Goal: Task Accomplishment & Management: Complete application form

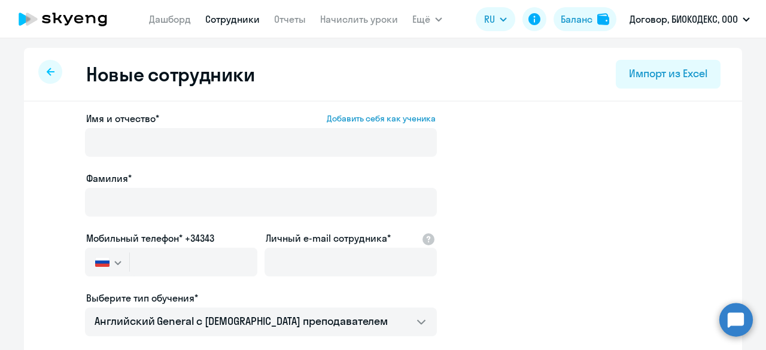
select select "english_adult_not_native_speaker"
select select "3"
click at [181, 12] on app-menu-item-link "Дашборд" at bounding box center [170, 19] width 42 height 15
click at [182, 16] on link "Дашборд" at bounding box center [170, 19] width 42 height 12
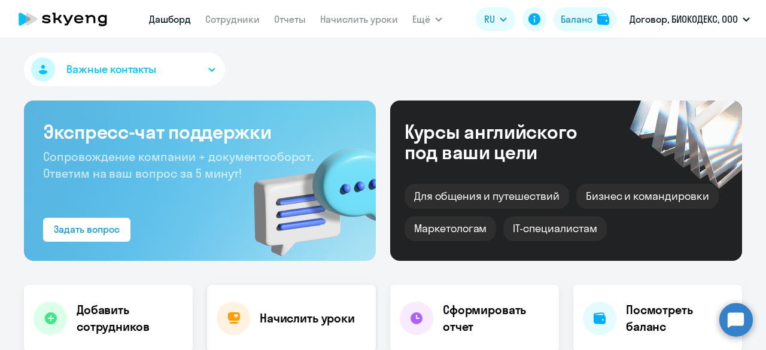
click at [281, 311] on h4 "Начислить уроки" at bounding box center [307, 318] width 95 height 17
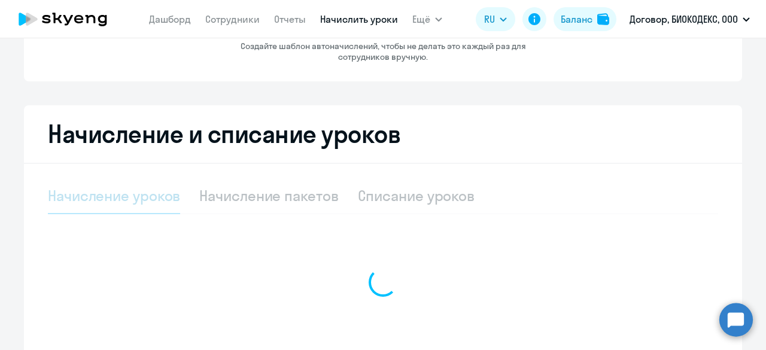
select select "10"
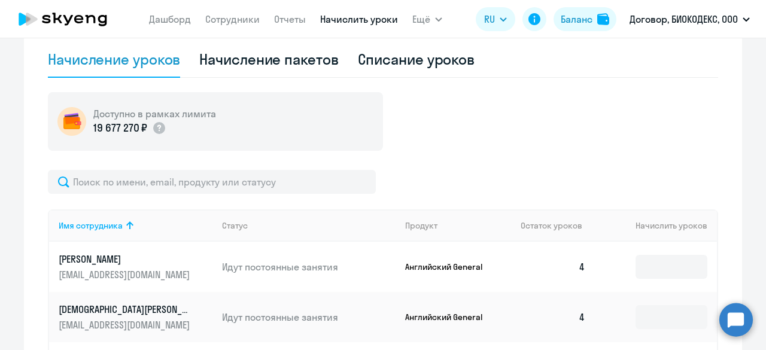
scroll to position [359, 0]
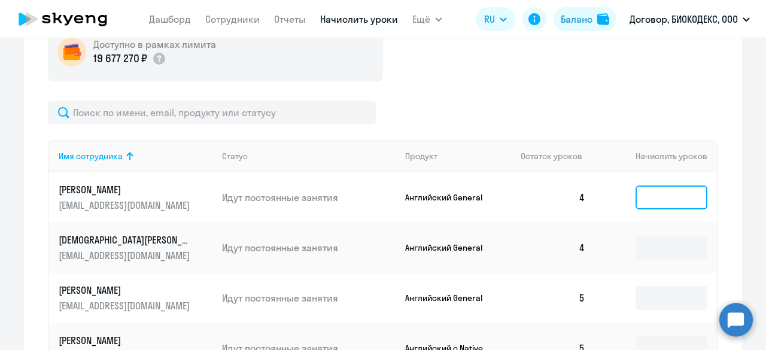
click at [666, 192] on input at bounding box center [671, 197] width 72 height 24
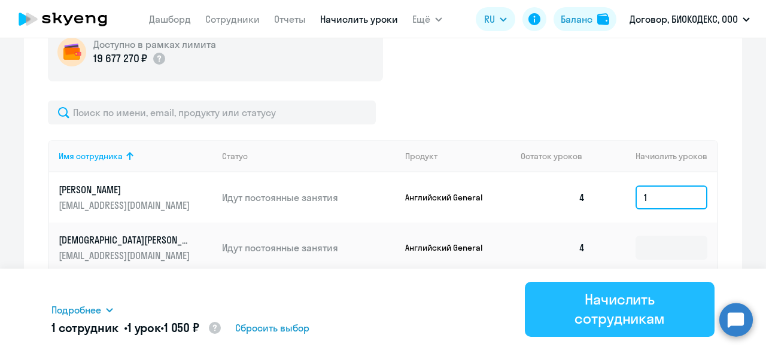
type input "1"
click at [639, 316] on div "Начислить сотрудникам" at bounding box center [619, 309] width 156 height 38
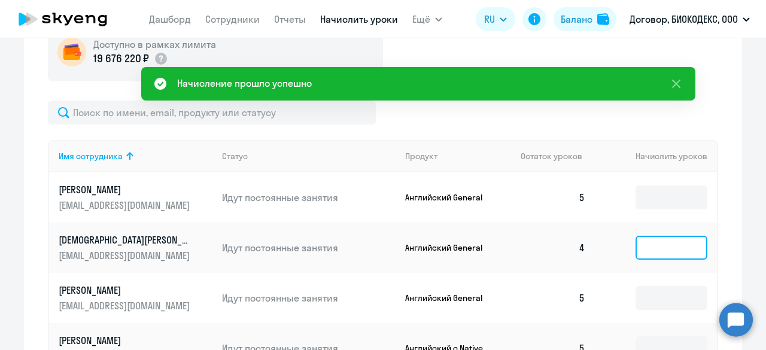
click at [651, 241] on input at bounding box center [671, 248] width 72 height 24
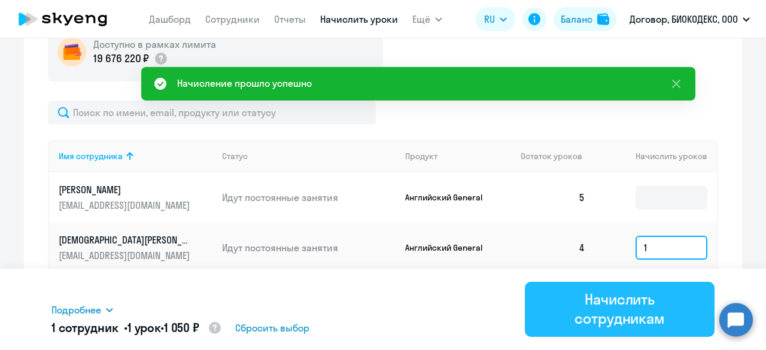
type input "1"
click at [643, 306] on div "Начислить сотрудникам" at bounding box center [619, 309] width 156 height 38
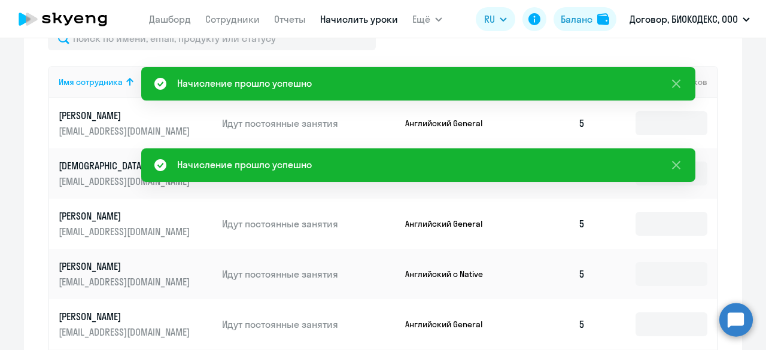
scroll to position [479, 0]
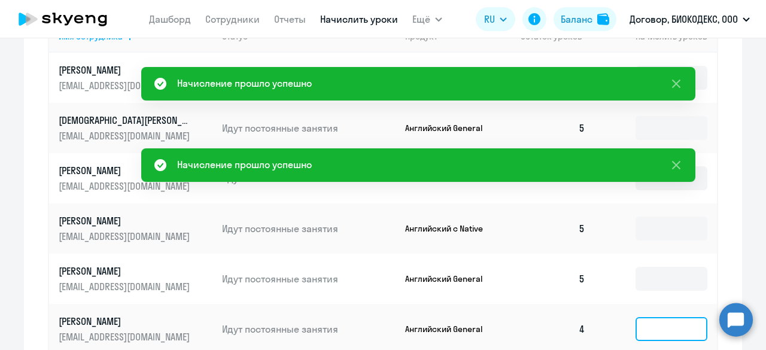
click at [650, 321] on input at bounding box center [671, 329] width 72 height 24
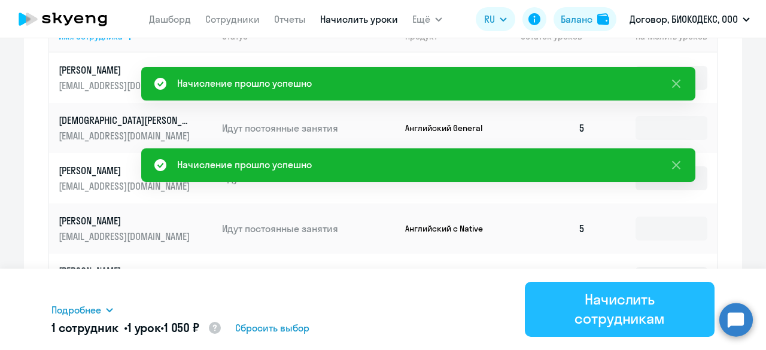
type input "1"
click at [632, 313] on div "Начислить сотрудникам" at bounding box center [619, 309] width 156 height 38
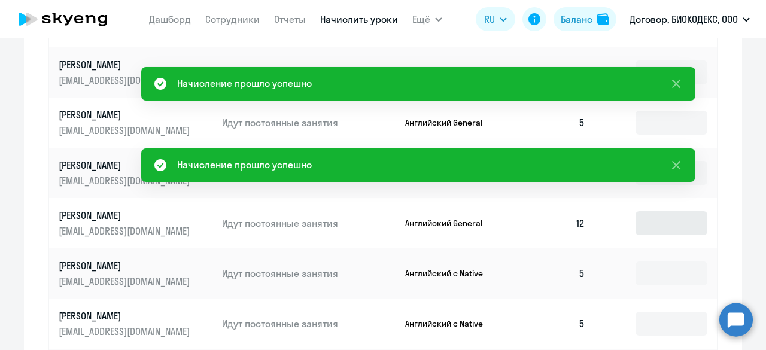
scroll to position [718, 0]
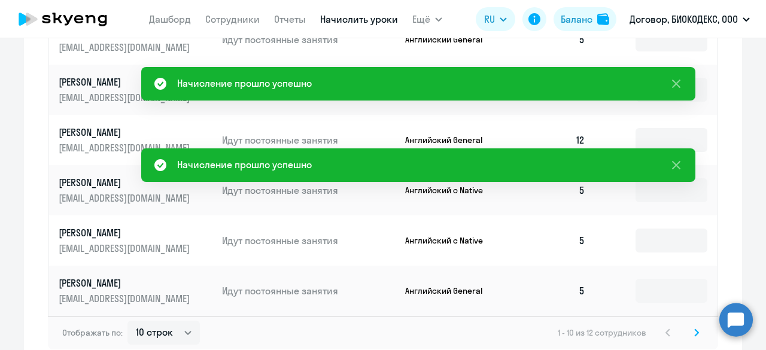
click at [694, 336] on icon at bounding box center [696, 332] width 5 height 8
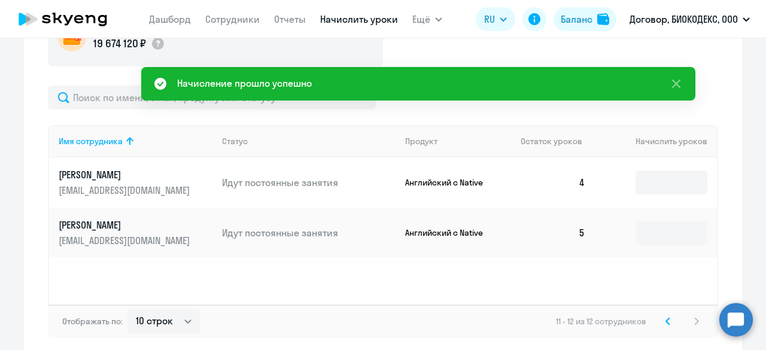
scroll to position [369, 0]
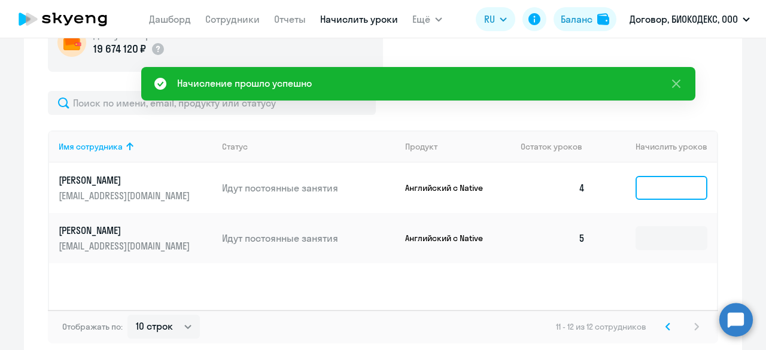
click at [647, 191] on input at bounding box center [671, 188] width 72 height 24
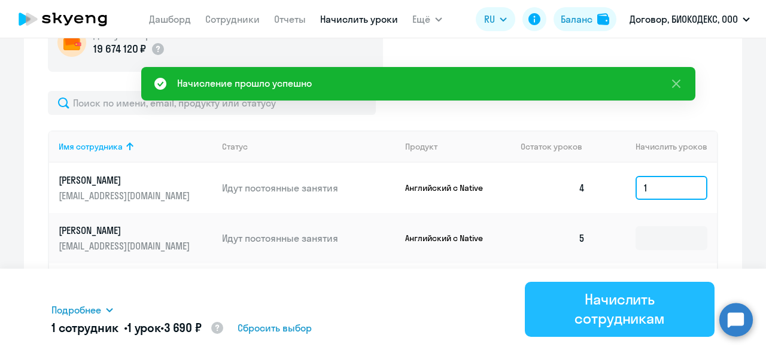
type input "1"
click at [645, 302] on div "Начислить сотрудникам" at bounding box center [619, 309] width 156 height 38
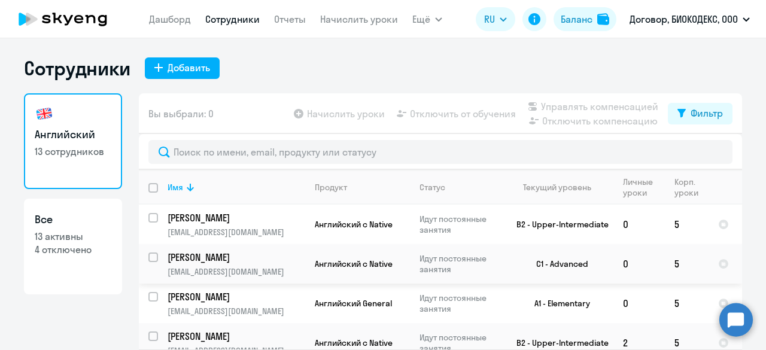
select select "30"
click at [179, 63] on div "Добавить" at bounding box center [189, 67] width 42 height 14
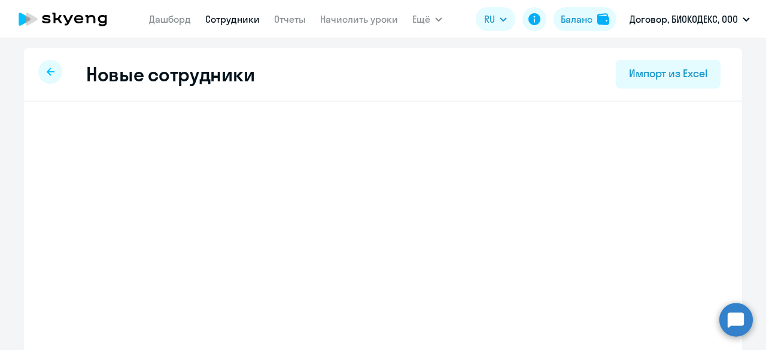
select select "english_adult_not_native_speaker"
select select "3"
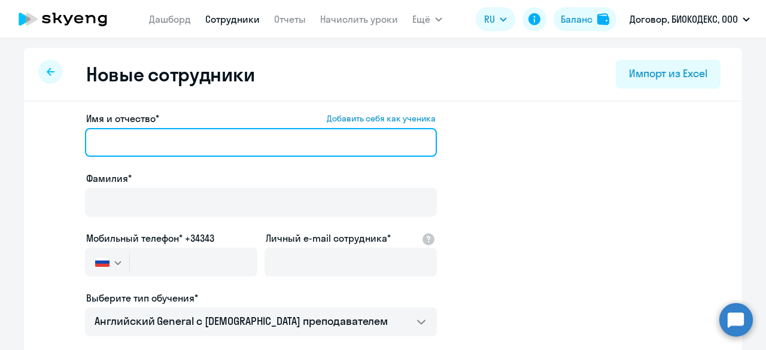
click at [198, 148] on input "Имя и отчество* Добавить себя как ученика" at bounding box center [261, 142] width 352 height 29
type input "З"
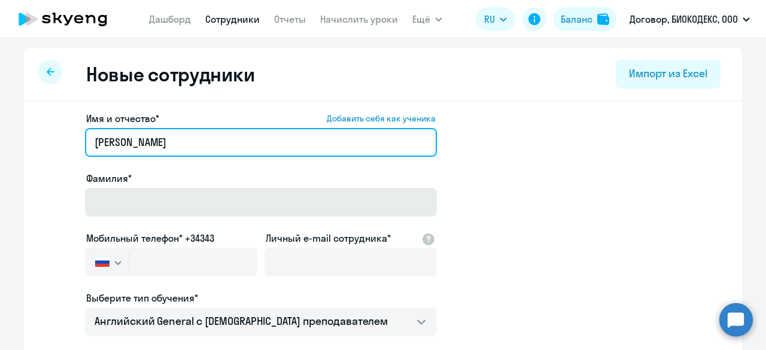
type input "Анастасия"
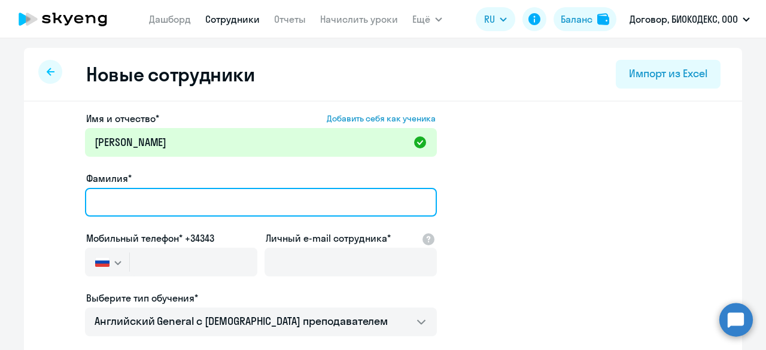
click at [182, 200] on input "Фамилия*" at bounding box center [261, 202] width 352 height 29
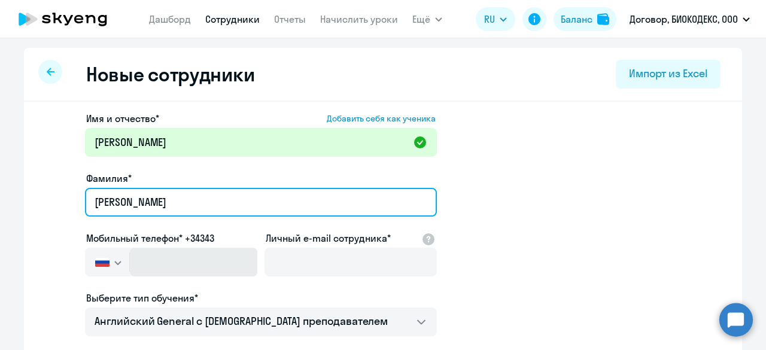
type input "Зуйкова"
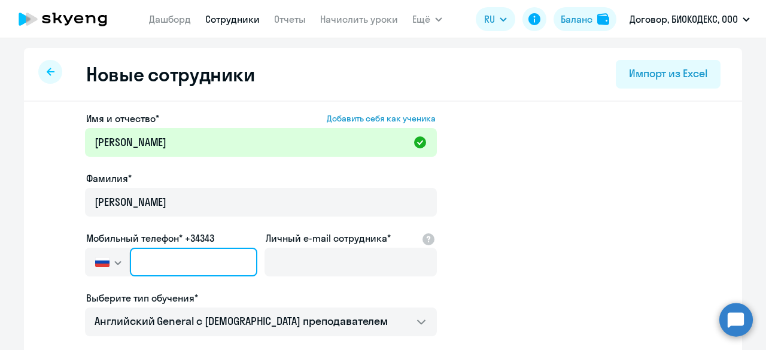
click at [191, 252] on input "text" at bounding box center [193, 262] width 127 height 29
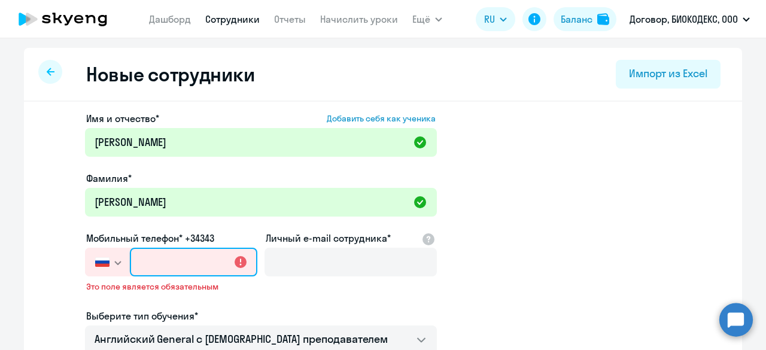
type input "+7 7"
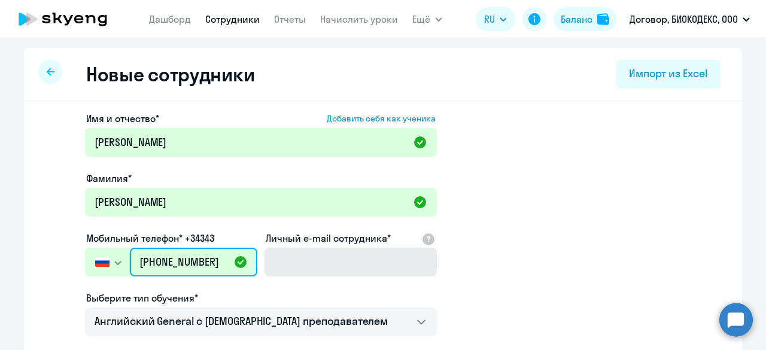
type input "+7 903 682-63-34"
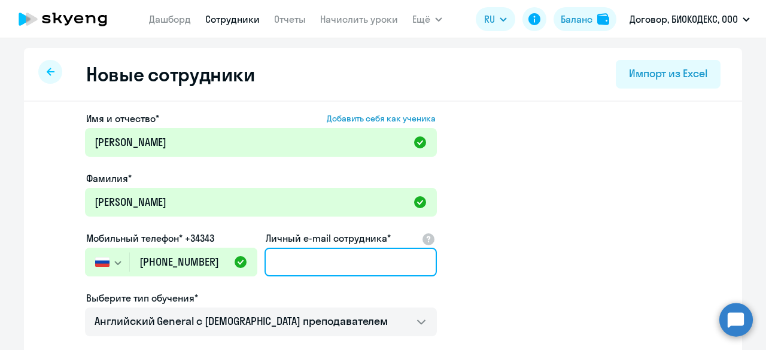
click at [307, 257] on input "Личный e-mail сотрудника*" at bounding box center [350, 262] width 172 height 29
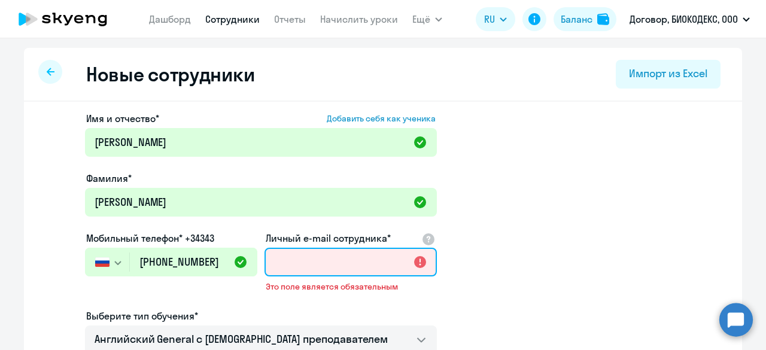
click at [318, 255] on input "Личный e-mail сотрудника*" at bounding box center [350, 262] width 172 height 29
paste input "zuikova-n@ mail.ru"
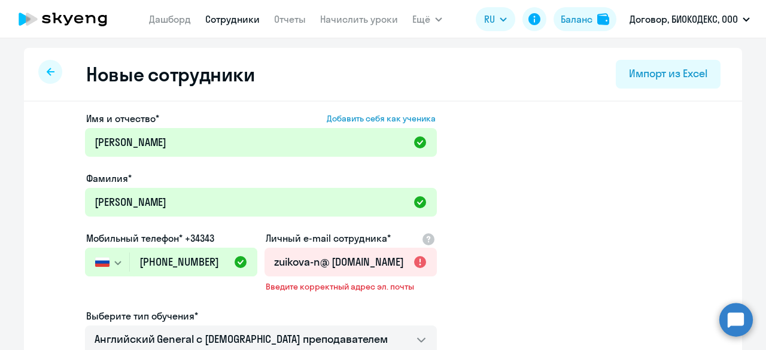
click at [600, 235] on app-new-student-form "Имя и отчество* Добавить себя как ученика Анастасия Фамилия* Зуйкова Мобильный …" at bounding box center [383, 333] width 680 height 445
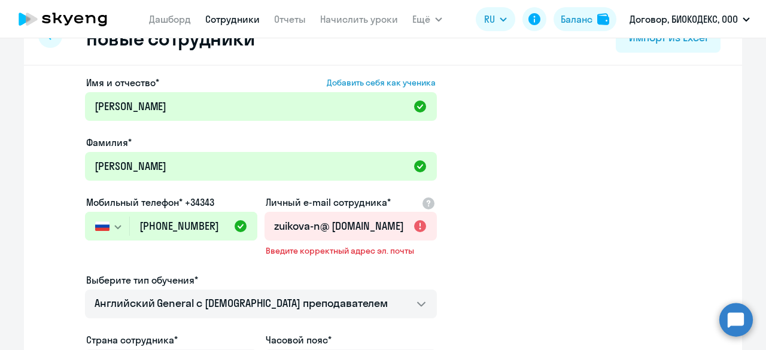
scroll to position [60, 0]
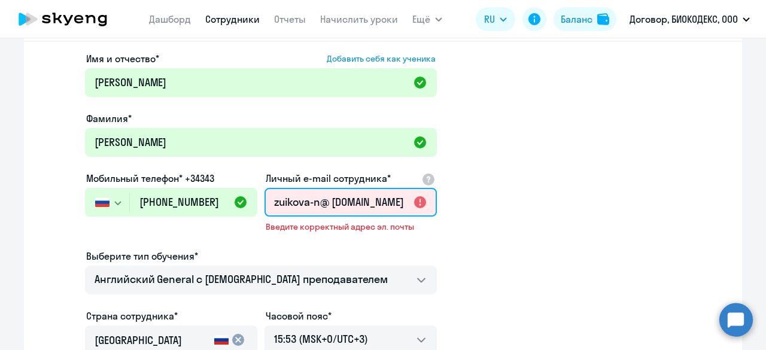
click at [367, 203] on input "zuikova-n@ mail.ru" at bounding box center [350, 202] width 172 height 29
drag, startPoint x: 461, startPoint y: 260, endPoint x: 452, endPoint y: 264, distance: 9.1
click at [461, 260] on app-new-student-form "Имя и отчество* Добавить себя как ученика Анастасия Фамилия* Зуйкова Мобильный …" at bounding box center [383, 273] width 680 height 445
click at [264, 205] on input "zuikova-n@ mail.ru" at bounding box center [350, 202] width 172 height 29
click at [328, 204] on input "zuikova-n@ mail.ru" at bounding box center [350, 202] width 172 height 29
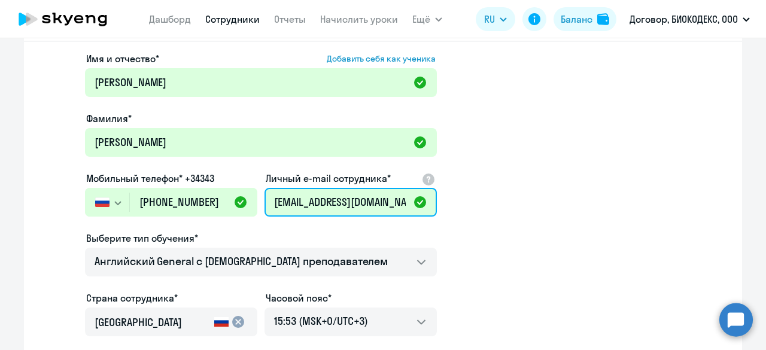
type input "zuikova-n@mail.ru"
click at [504, 226] on app-new-student-form "Имя и отчество* Добавить себя как ученика Анастасия Фамилия* Зуйкова Мобильный …" at bounding box center [383, 264] width 680 height 427
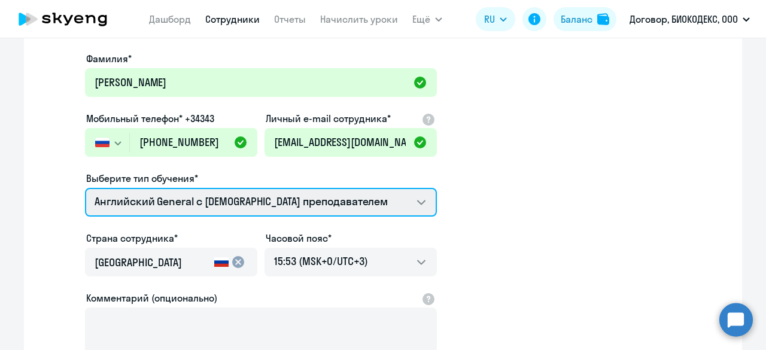
click at [246, 206] on select "Английский General с англоговорящим преподавателем Английский General с русског…" at bounding box center [261, 202] width 352 height 29
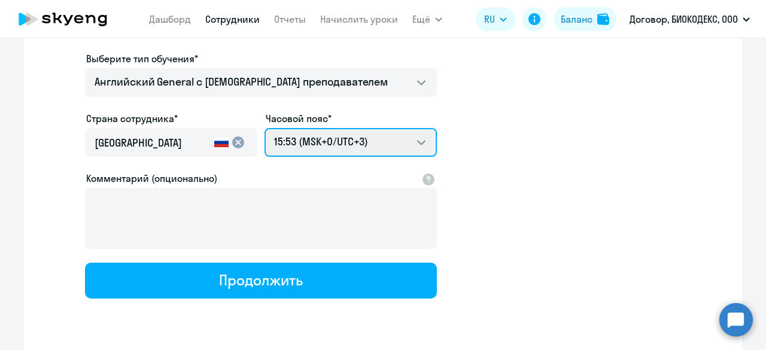
click at [389, 142] on select "01:53 (MSK-14/UTC-11) 02:53 (MSK-13/UTC-10) 03:53 (MSK-12/UTC-9) 04:53 (MSK-11/…" at bounding box center [350, 142] width 172 height 29
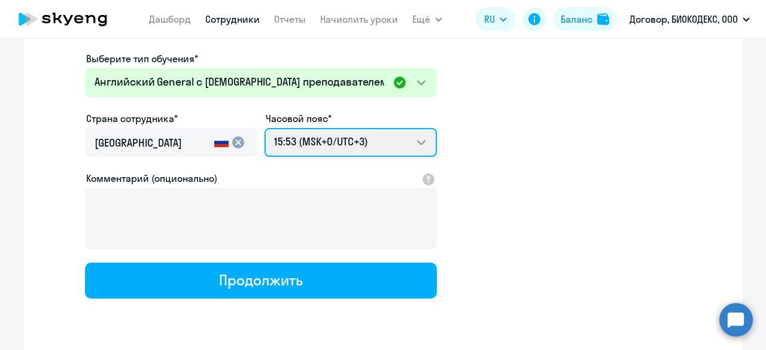
click at [389, 142] on select "01:53 (MSK-14/UTC-11) 02:53 (MSK-13/UTC-10) 03:53 (MSK-12/UTC-9) 04:53 (MSK-11/…" at bounding box center [350, 142] width 172 height 29
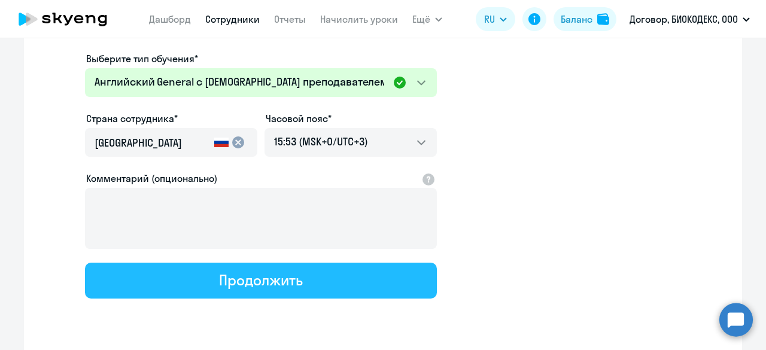
click at [306, 287] on button "Продолжить" at bounding box center [261, 281] width 352 height 36
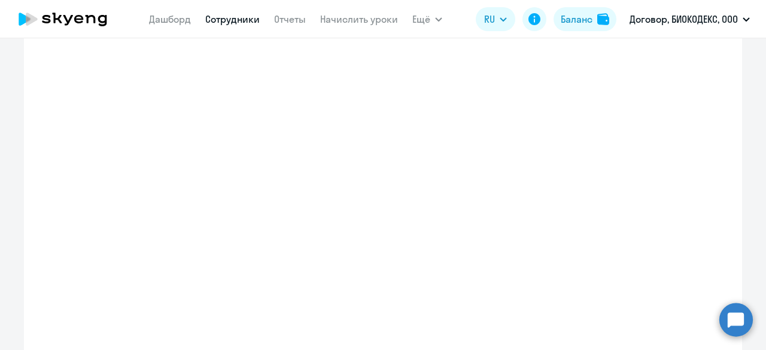
select select "english_adult_not_native_speaker"
select select "3"
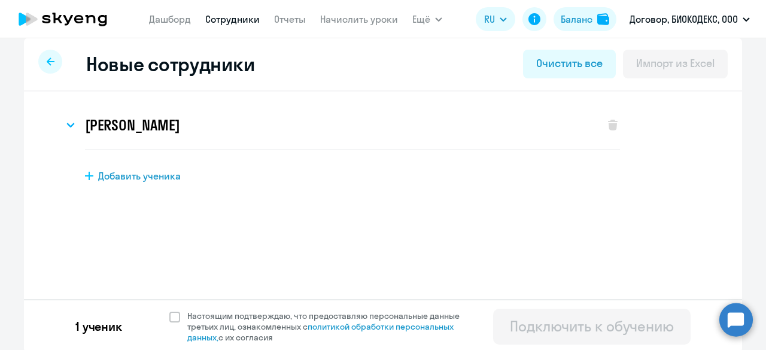
scroll to position [13, 0]
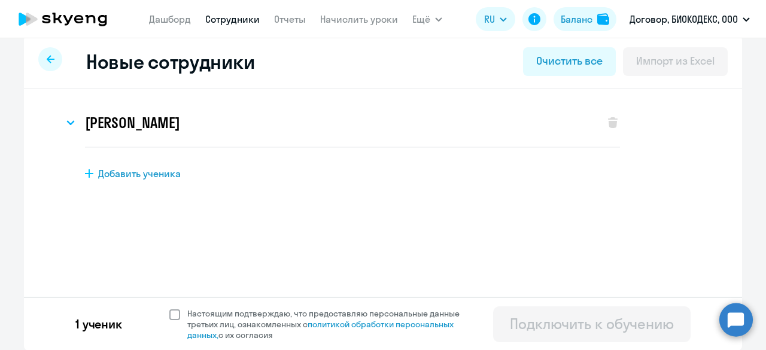
click at [195, 316] on span "Настоящим подтверждаю, что предоставляю персональные данные третьих лиц, ознако…" at bounding box center [330, 324] width 287 height 32
click at [169, 308] on input "Настоящим подтверждаю, что предоставляю персональные данные третьих лиц, ознако…" at bounding box center [169, 308] width 1 height 1
checkbox input "true"
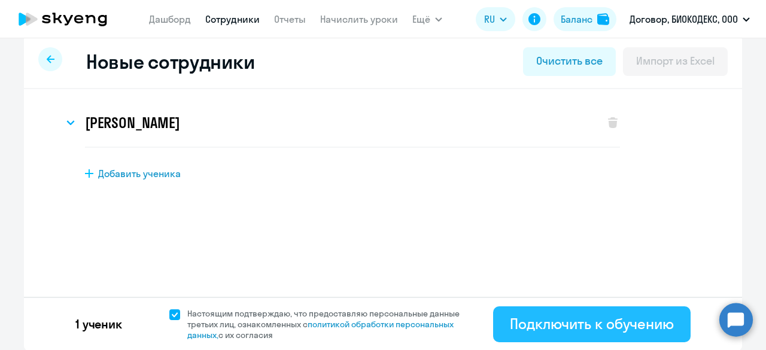
click at [610, 332] on div "Подключить к обучению" at bounding box center [592, 323] width 164 height 19
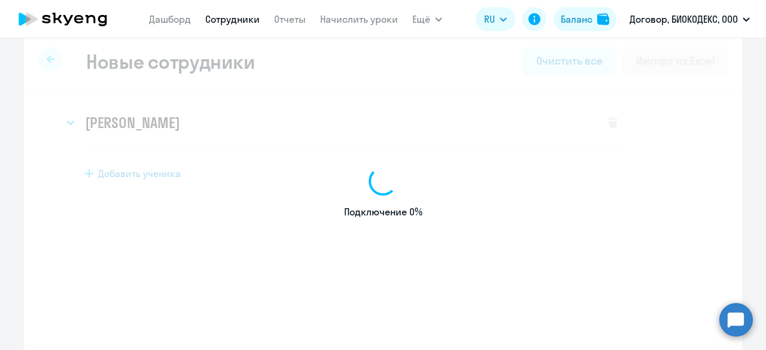
select select "english_adult_not_native_speaker"
select select "3"
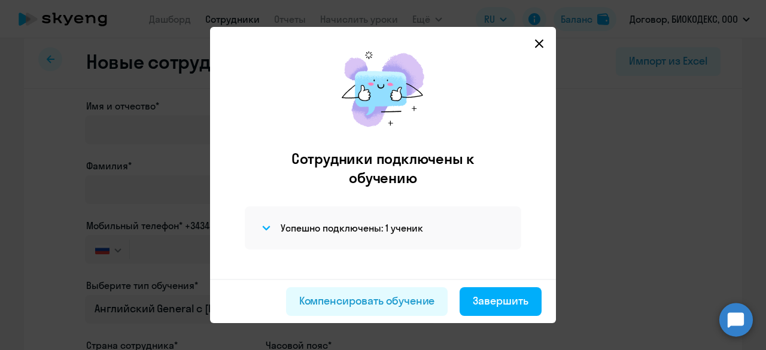
scroll to position [21, 0]
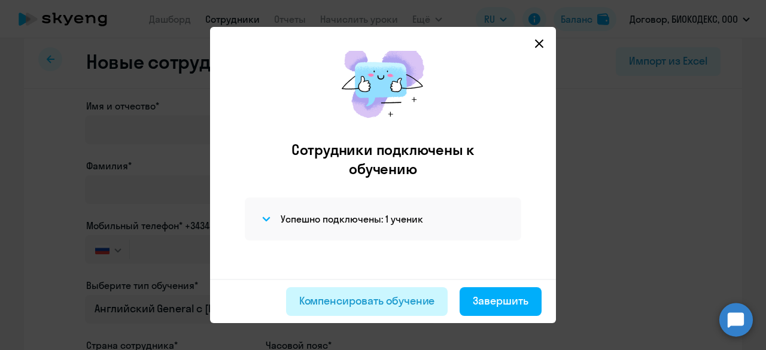
click at [405, 302] on div "Компенсировать обучение" at bounding box center [367, 301] width 136 height 16
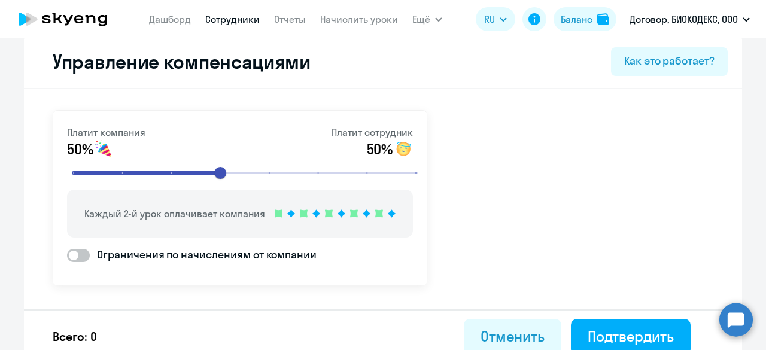
scroll to position [25, 0]
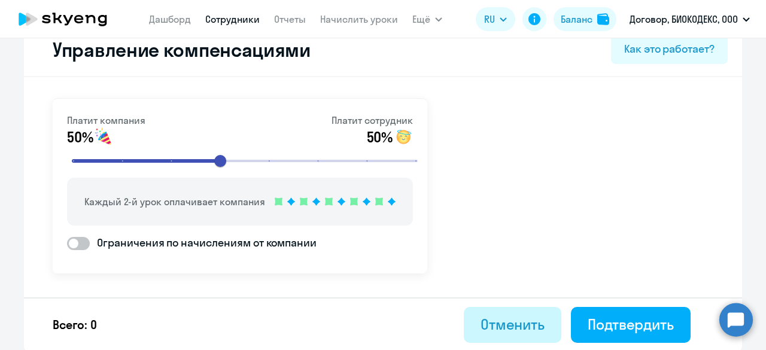
click at [481, 319] on div "Отменить" at bounding box center [512, 324] width 64 height 19
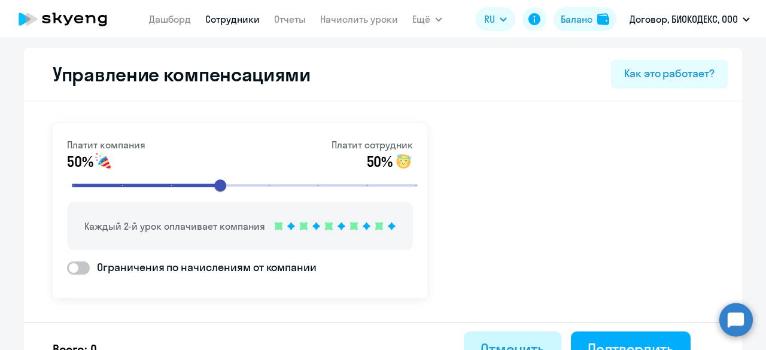
select select "30"
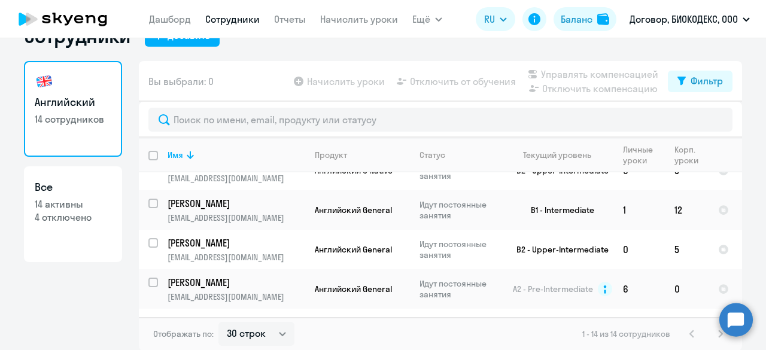
scroll to position [239, 0]
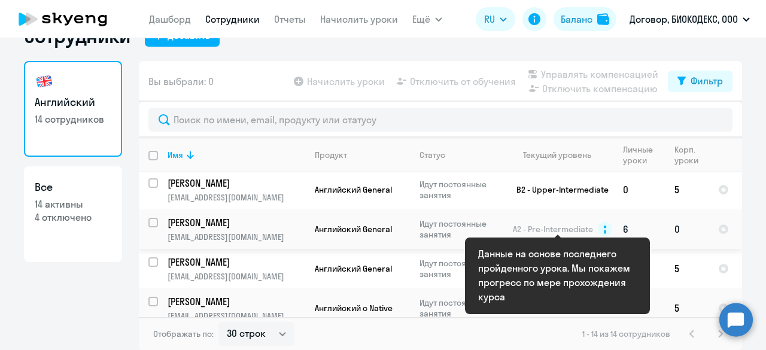
click at [602, 225] on circle at bounding box center [605, 229] width 14 height 14
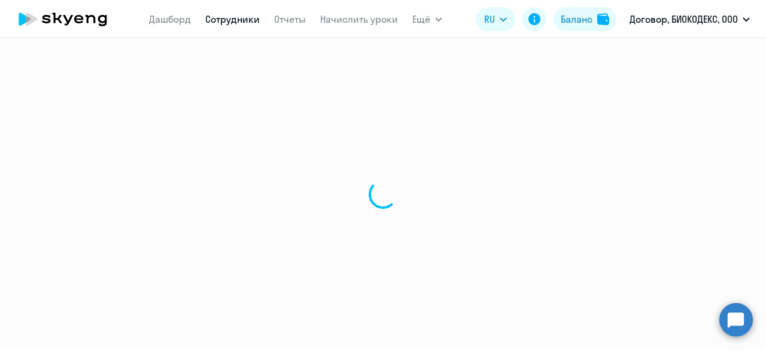
select select "english"
select select "30"
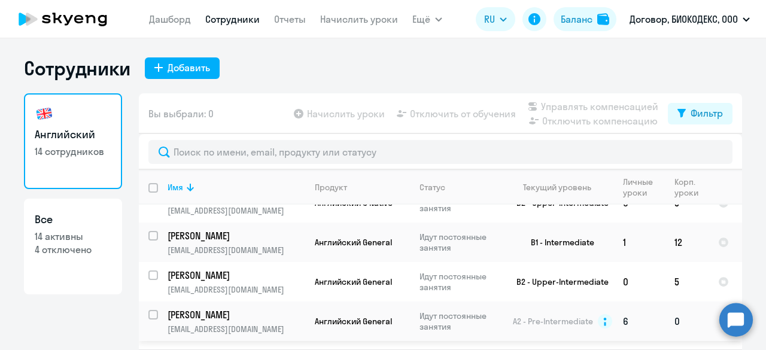
scroll to position [239, 0]
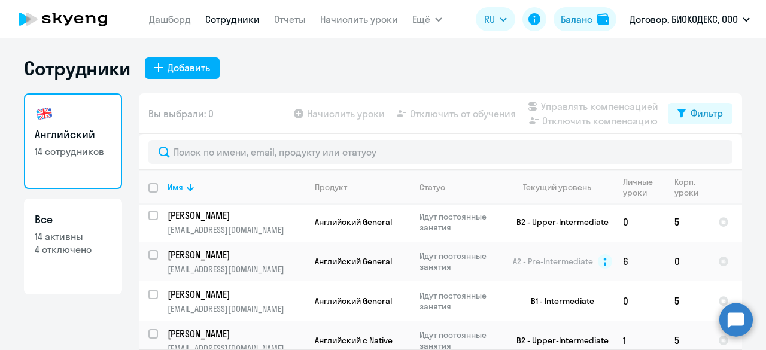
click at [164, 29] on nav "Дашборд Сотрудники Отчеты Начислить уроки" at bounding box center [273, 19] width 249 height 24
click at [172, 15] on link "Дашборд" at bounding box center [170, 19] width 42 height 12
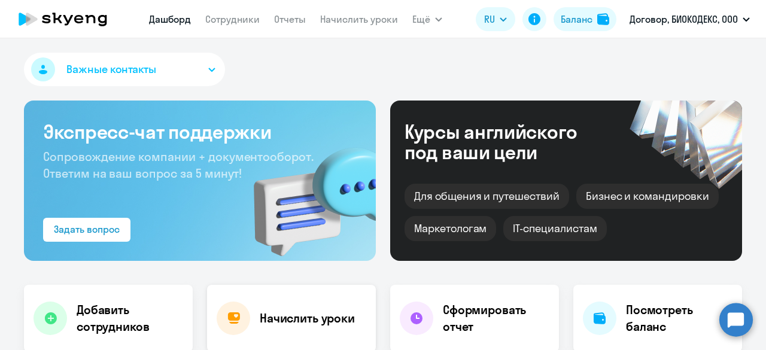
click at [309, 308] on div "Начислить уроки" at bounding box center [291, 318] width 169 height 67
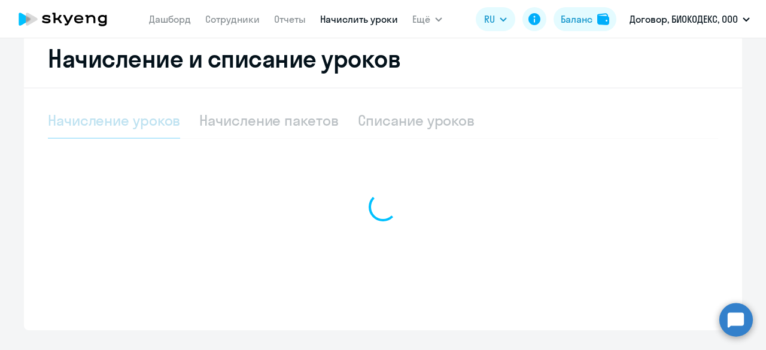
select select "10"
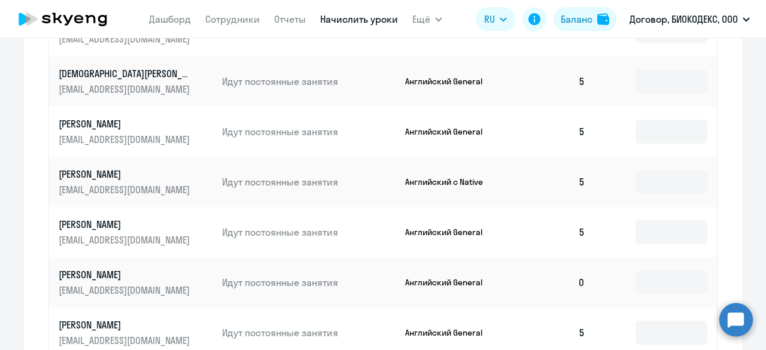
scroll to position [598, 0]
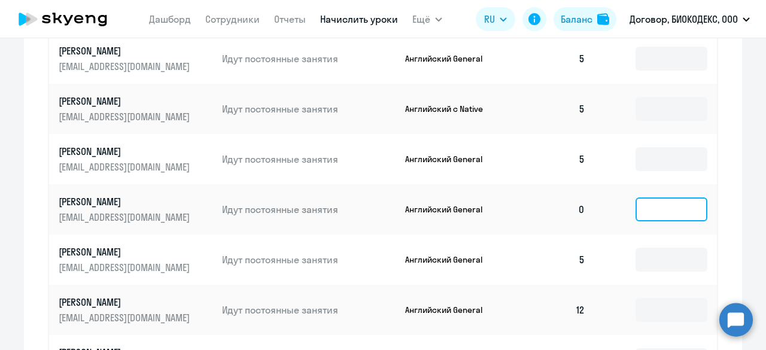
click at [647, 215] on input at bounding box center [671, 209] width 72 height 24
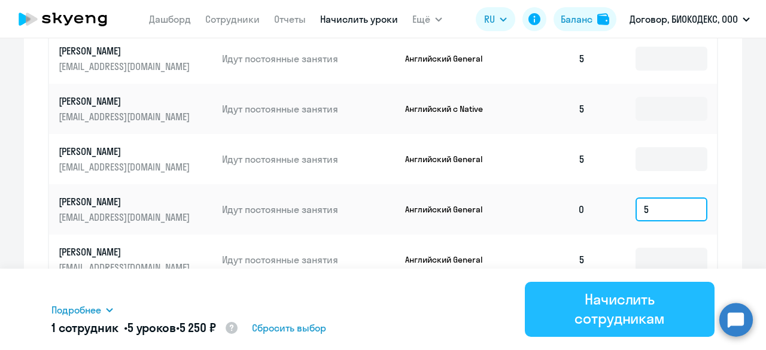
type input "5"
click at [626, 300] on div "Начислить сотрудникам" at bounding box center [619, 309] width 156 height 38
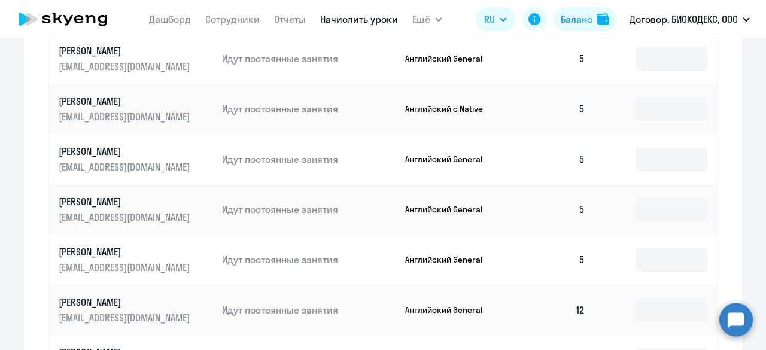
click at [733, 322] on circle at bounding box center [736, 320] width 34 height 34
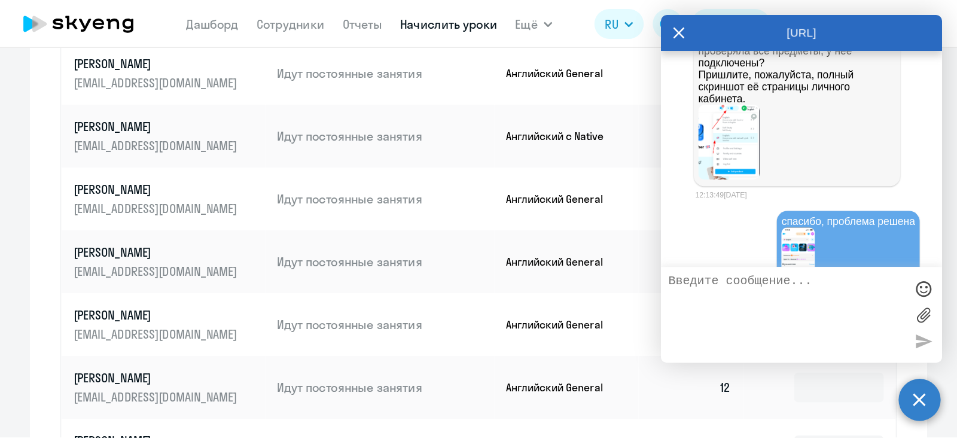
scroll to position [1303, 0]
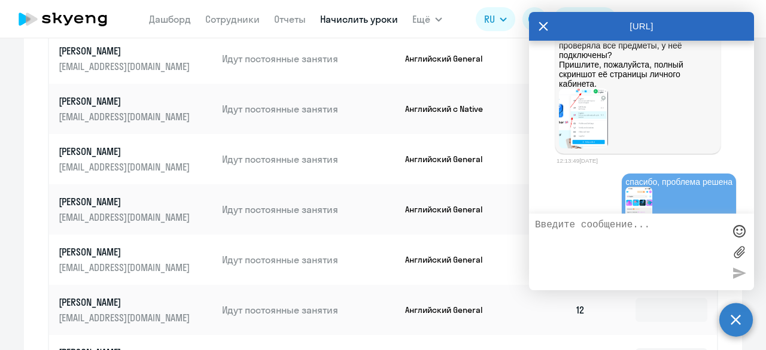
click at [598, 148] on img at bounding box center [583, 119] width 49 height 60
